Goal: Use online tool/utility

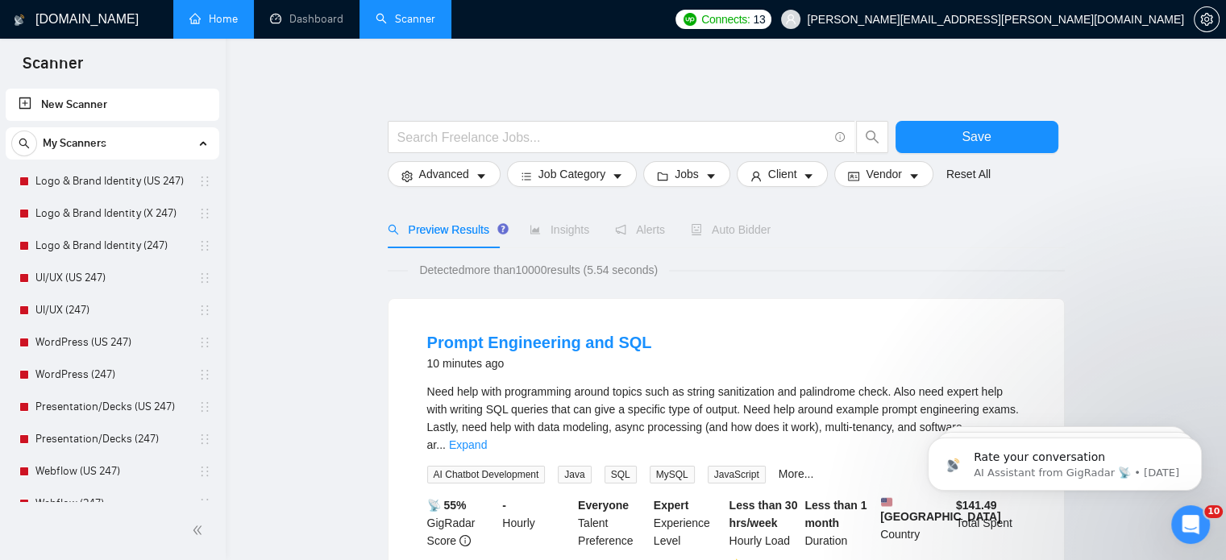
click at [223, 26] on link "Home" at bounding box center [213, 19] width 48 height 14
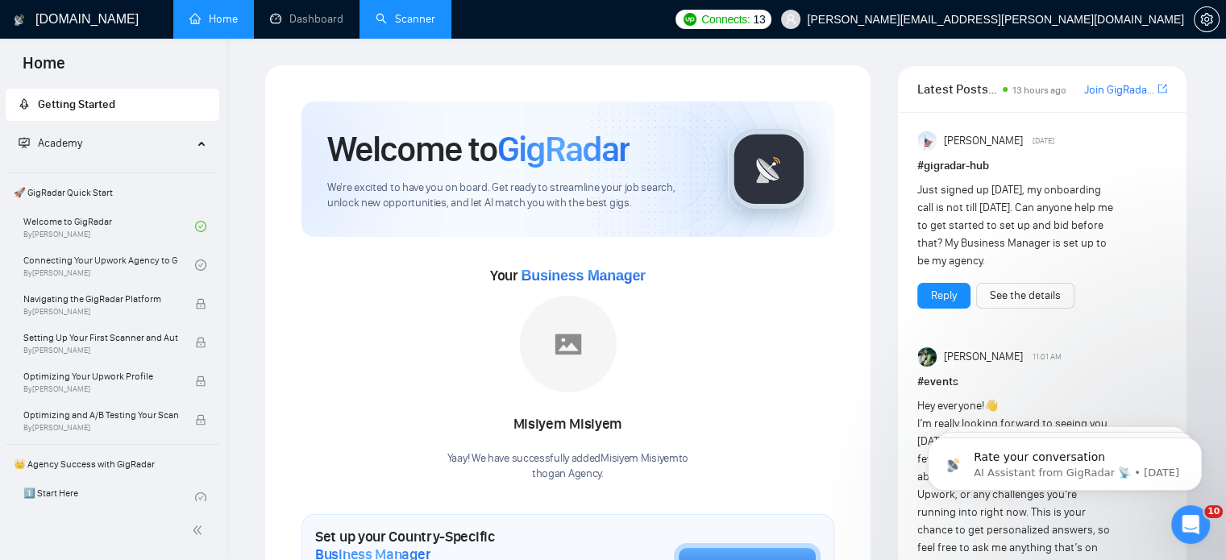
click at [393, 19] on link "Scanner" at bounding box center [406, 19] width 60 height 14
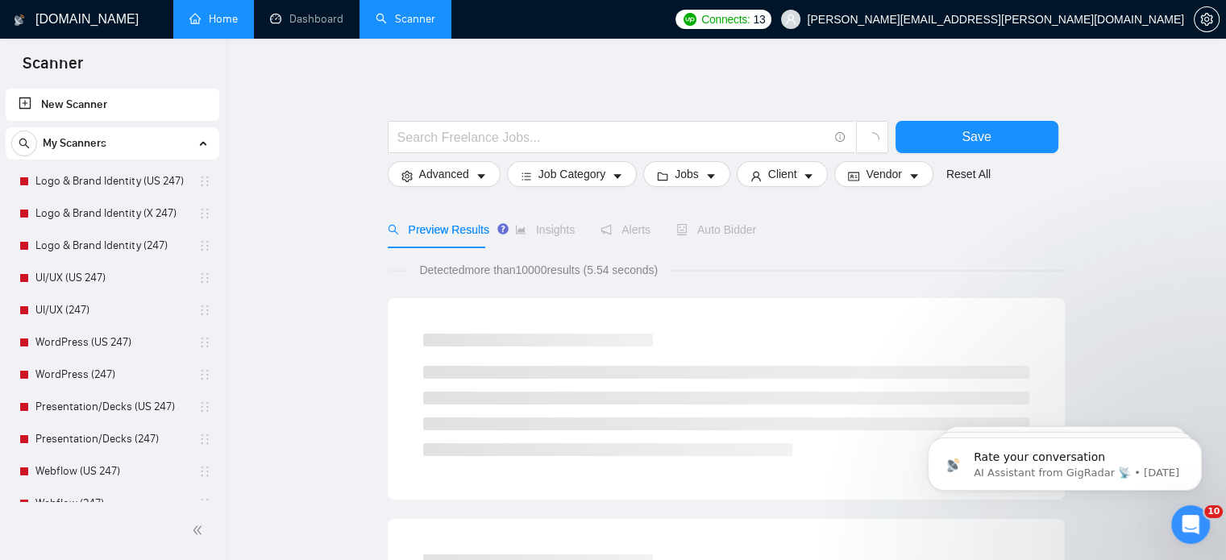
click at [393, 19] on link "Scanner" at bounding box center [406, 19] width 60 height 14
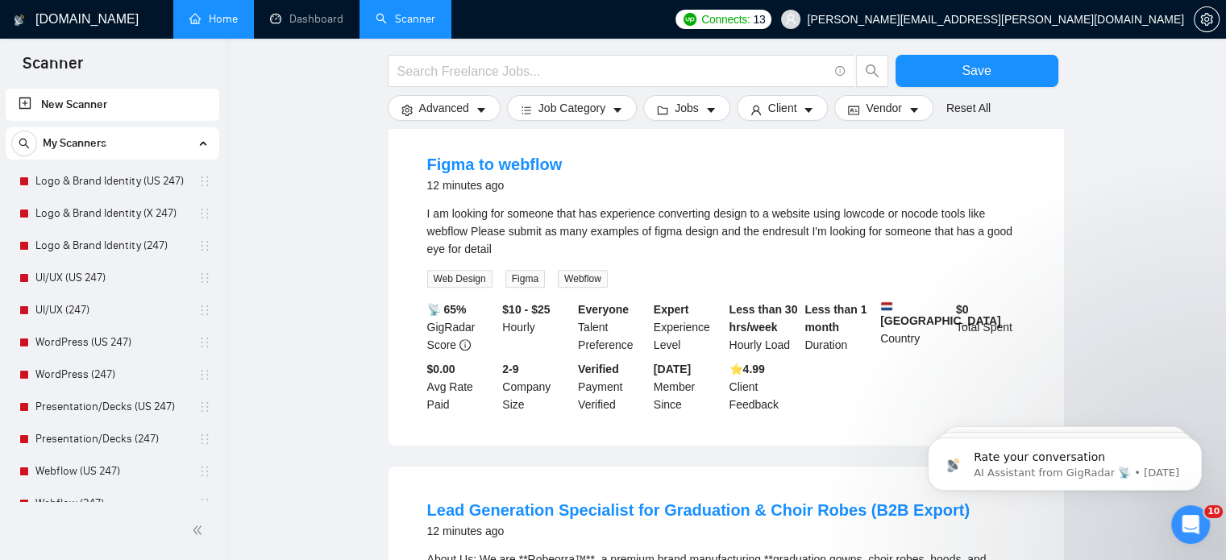
scroll to position [519, 0]
